Goal: Check status: Check status

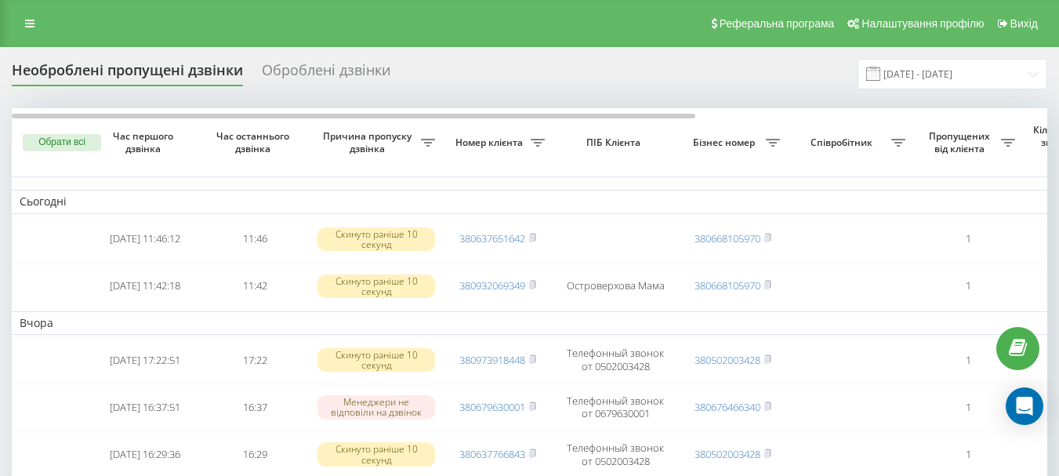
click at [21, 8] on div "Реферальна програма Налаштування профілю Вихід" at bounding box center [529, 23] width 1059 height 47
click at [25, 20] on icon at bounding box center [29, 23] width 9 height 11
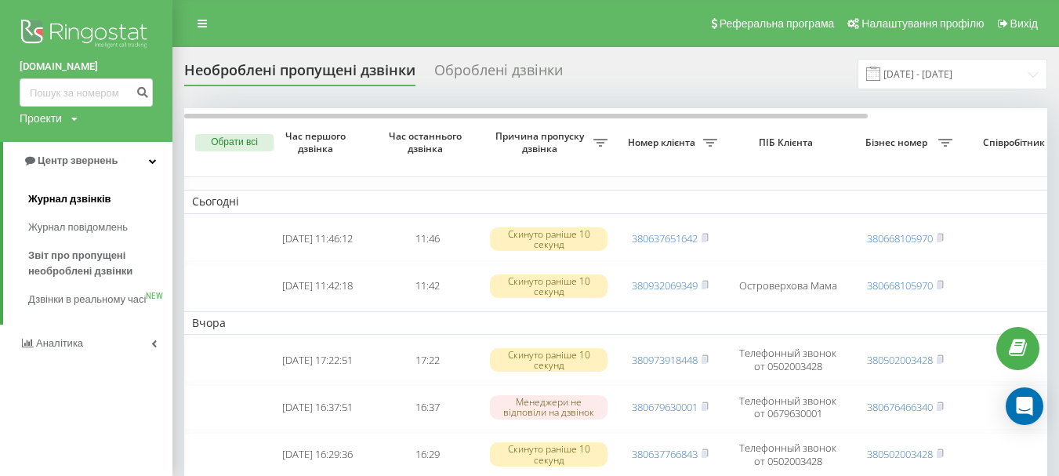
click at [99, 197] on span "Журнал дзвінків" at bounding box center [69, 199] width 83 height 16
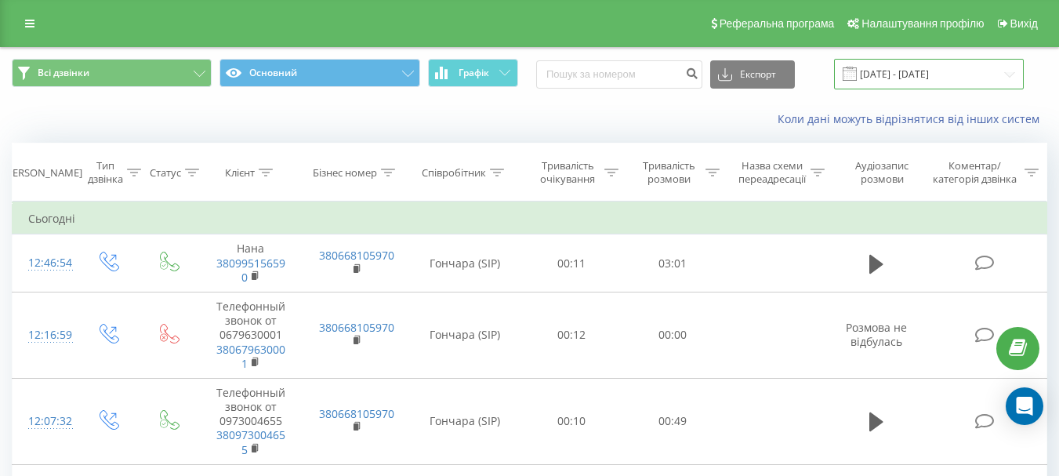
click at [944, 75] on input "[DATE] - [DATE]" at bounding box center [929, 74] width 190 height 31
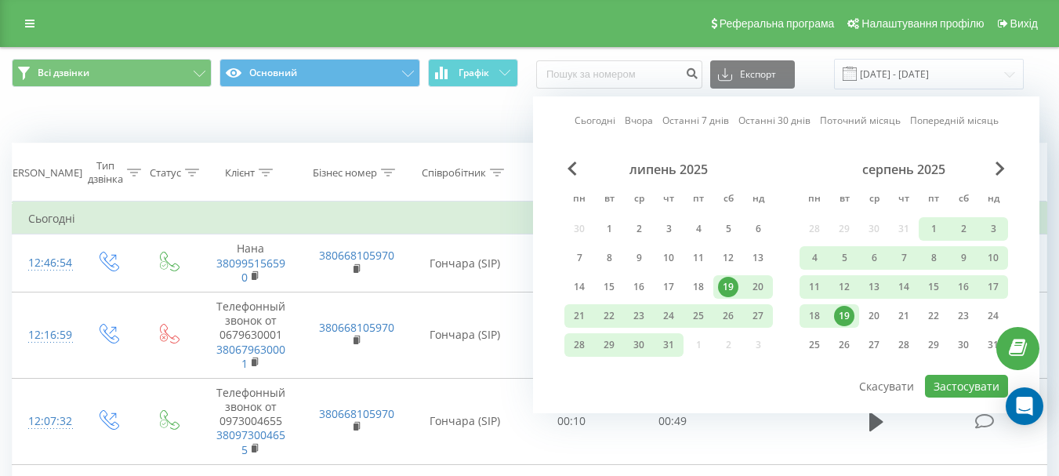
click at [848, 321] on div "19" at bounding box center [844, 316] width 20 height 20
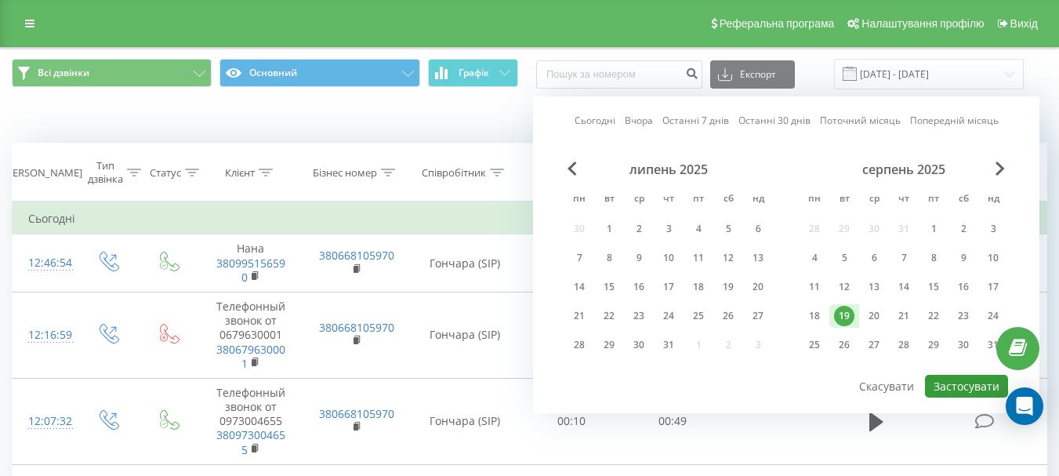
click at [947, 381] on button "Застосувати" at bounding box center [966, 386] width 83 height 23
type input "19.08.2025 - 19.08.2025"
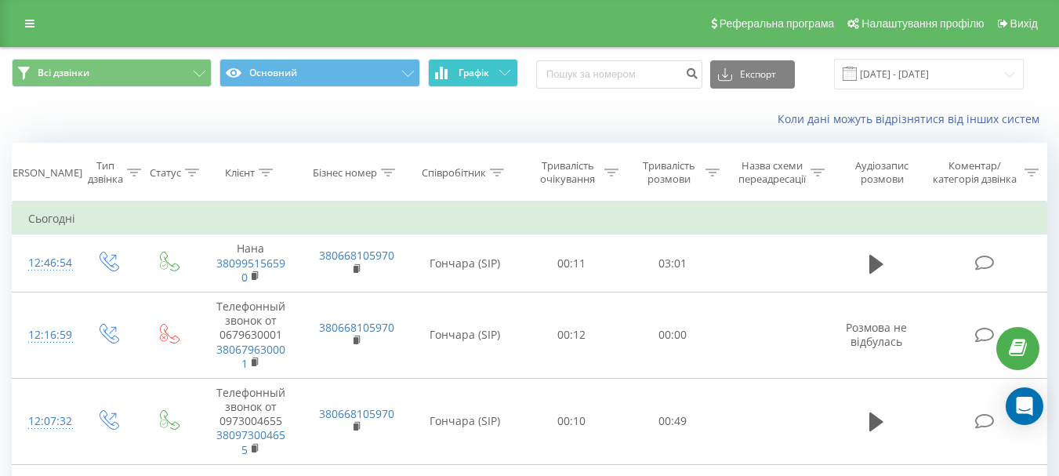
click at [460, 71] on span "Графік" at bounding box center [474, 72] width 31 height 11
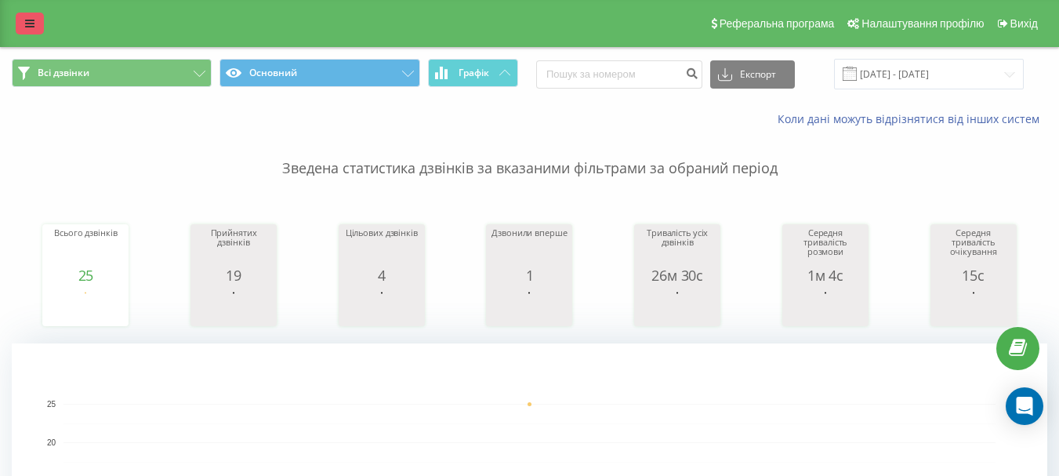
click at [20, 21] on link at bounding box center [30, 24] width 28 height 22
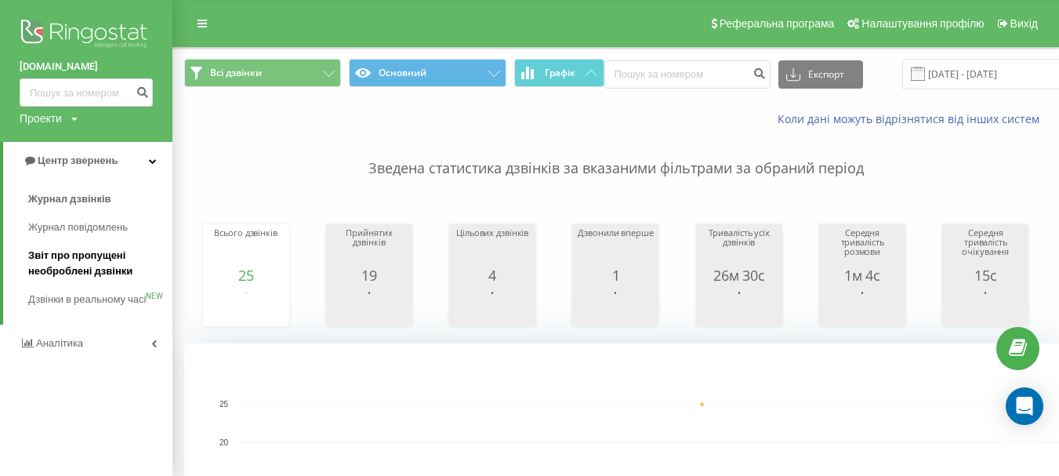
drag, startPoint x: 67, startPoint y: 257, endPoint x: 71, endPoint y: 247, distance: 10.9
click at [67, 257] on span "Звіт про пропущені необроблені дзвінки" at bounding box center [96, 263] width 136 height 31
